Goal: Task Accomplishment & Management: Use online tool/utility

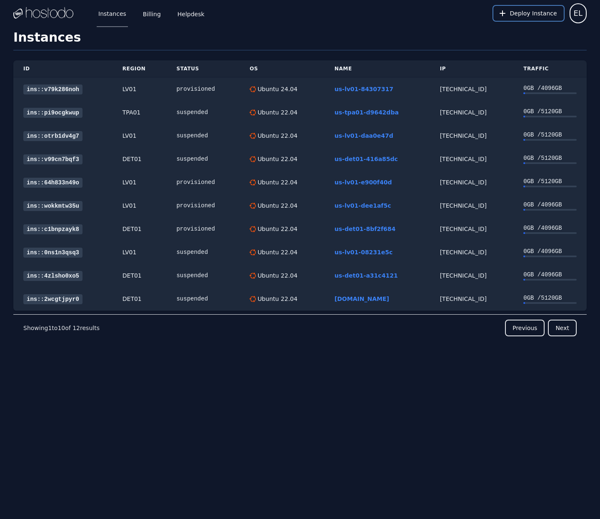
click at [533, 11] on span "Deploy Instance" at bounding box center [533, 13] width 47 height 8
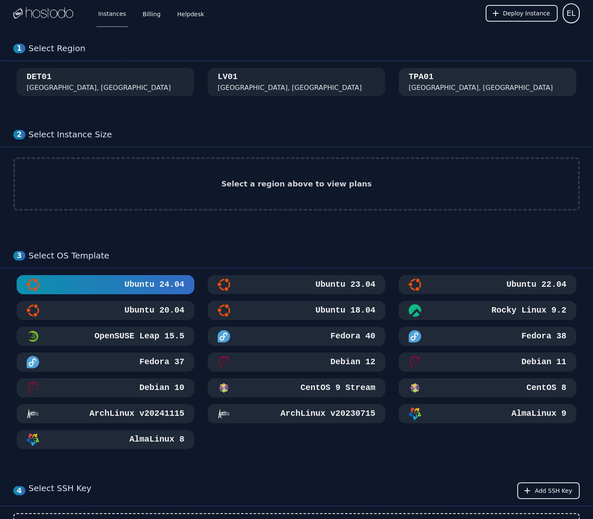
click at [434, 82] on div "TPA01" at bounding box center [421, 77] width 25 height 12
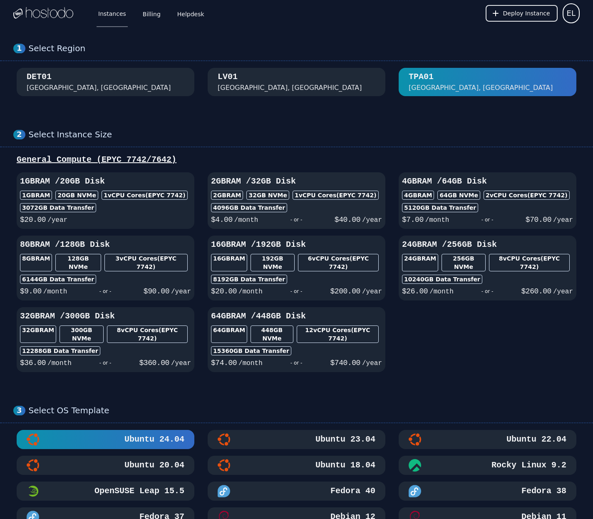
click at [367, 210] on div "4096 GB Data Transfer" at bounding box center [296, 207] width 171 height 9
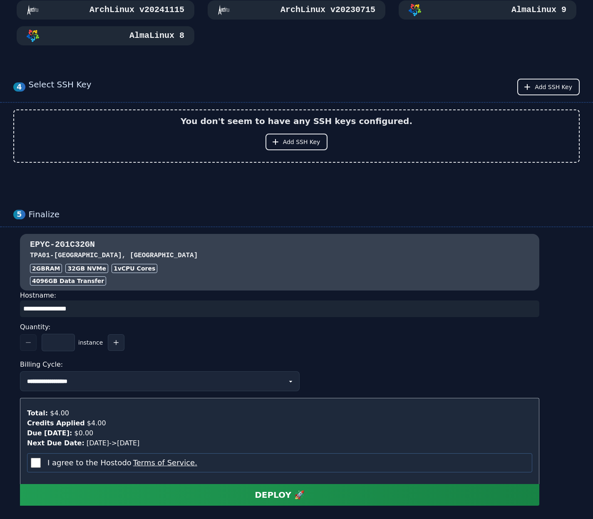
scroll to position [371, 0]
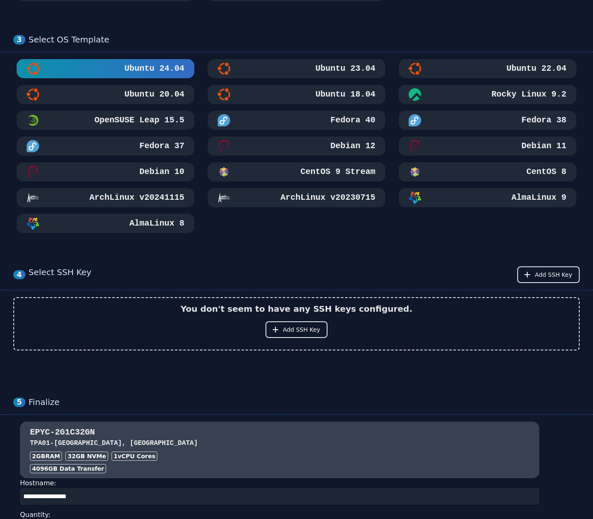
click at [505, 63] on h3 "Ubuntu 22.04" at bounding box center [536, 69] width 62 height 12
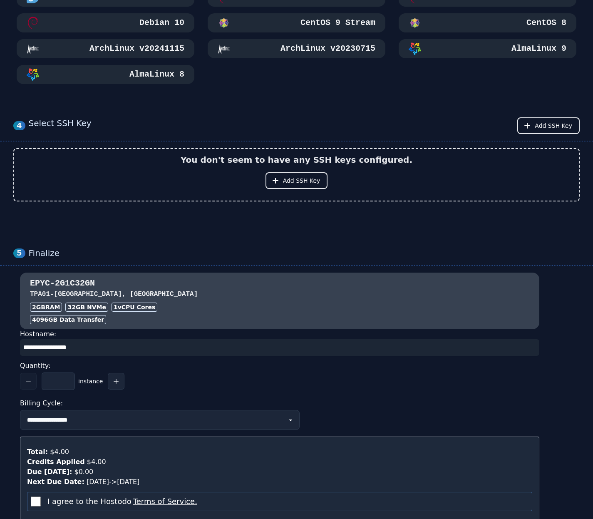
scroll to position [585, 0]
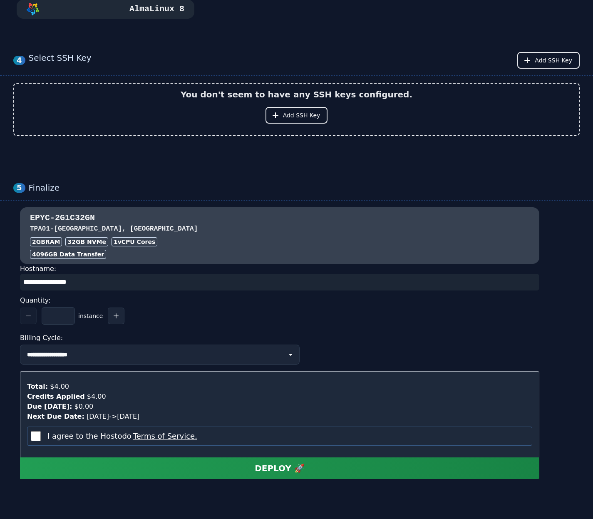
click at [281, 463] on div "DEPLOY 🚀" at bounding box center [280, 469] width 50 height 12
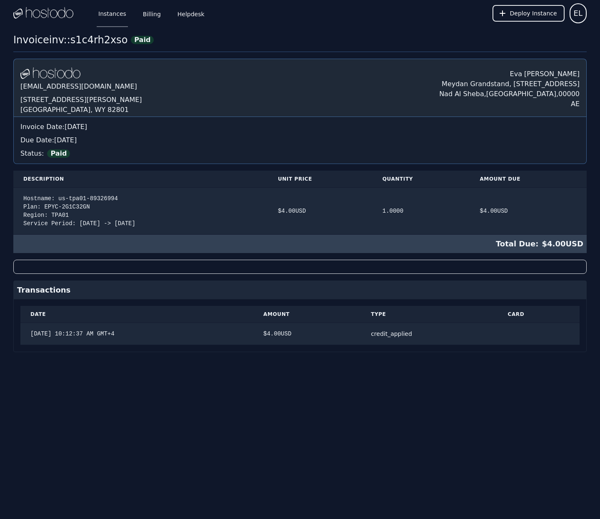
click at [120, 13] on link "Instances" at bounding box center [112, 13] width 31 height 27
